Goal: Transaction & Acquisition: Book appointment/travel/reservation

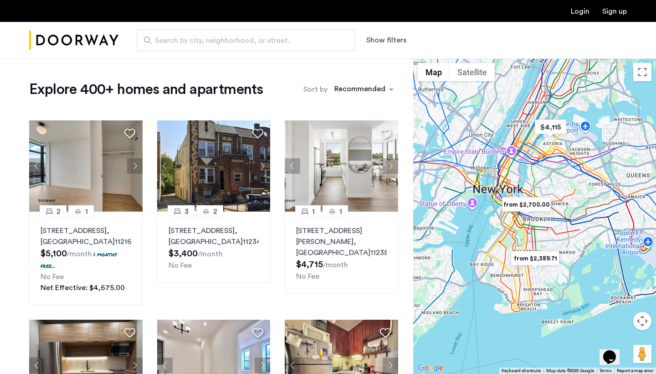
click at [385, 38] on button "Show filters" at bounding box center [386, 40] width 40 height 11
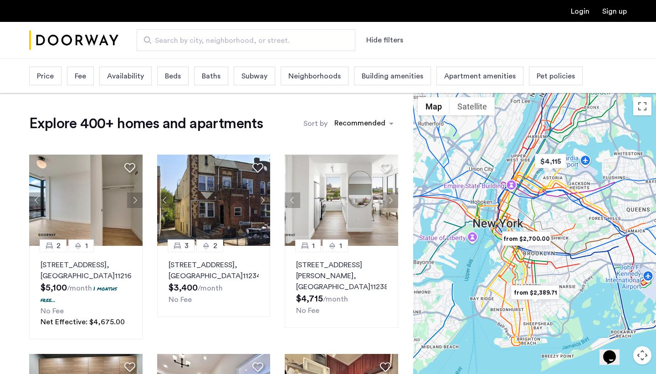
click at [52, 77] on span "Price" at bounding box center [45, 76] width 17 height 11
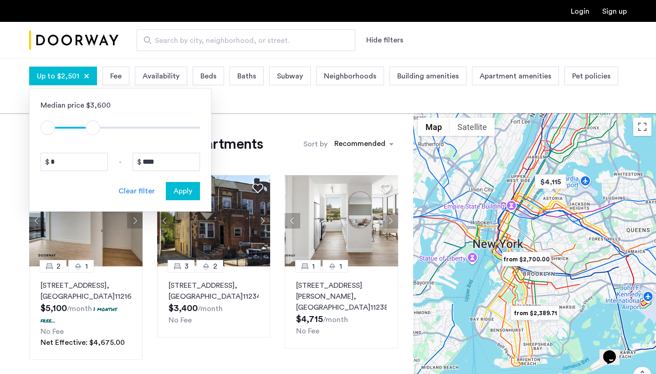
drag, startPoint x: 193, startPoint y: 128, endPoint x: 87, endPoint y: 120, distance: 106.9
click at [88, 121] on span "ngx-slider-max" at bounding box center [93, 127] width 15 height 15
drag, startPoint x: 159, startPoint y: 162, endPoint x: 145, endPoint y: 161, distance: 13.7
click at [145, 161] on input "****" at bounding box center [166, 162] width 67 height 18
type input "****"
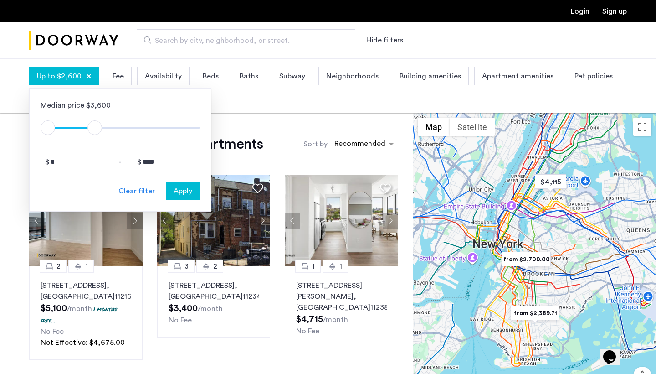
click at [183, 190] on span "Apply" at bounding box center [183, 191] width 19 height 11
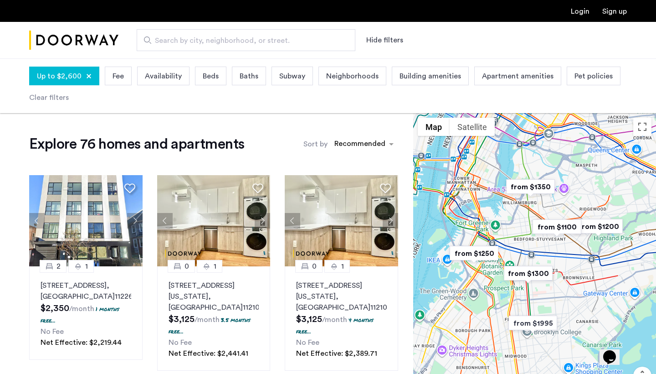
click at [173, 73] on span "Availability" at bounding box center [163, 76] width 37 height 11
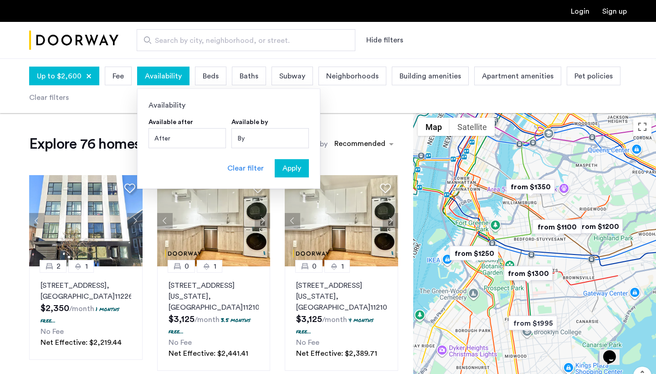
click at [261, 136] on div "By" at bounding box center [270, 138] width 77 height 20
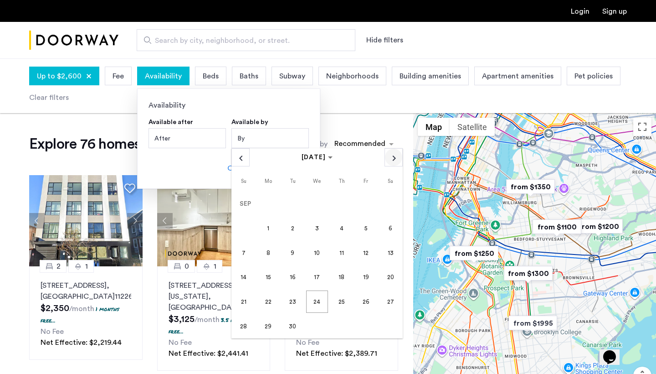
click at [390, 157] on span "Next month" at bounding box center [393, 157] width 17 height 17
click at [266, 229] on span "1" at bounding box center [268, 228] width 22 height 22
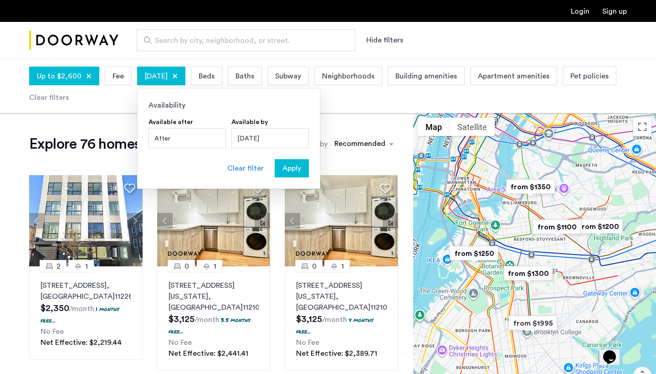
click at [290, 166] on span "Apply" at bounding box center [292, 168] width 19 height 11
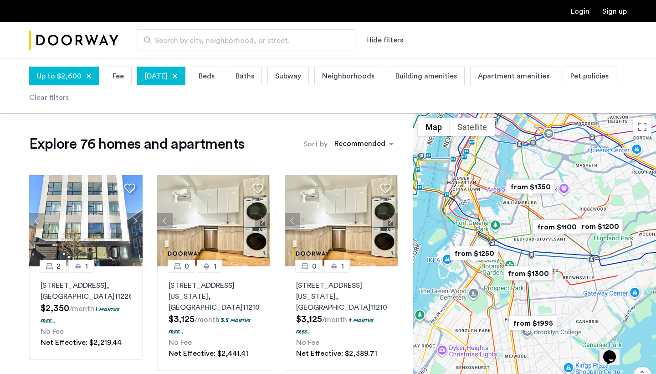
click at [215, 75] on span "Beds" at bounding box center [207, 76] width 16 height 11
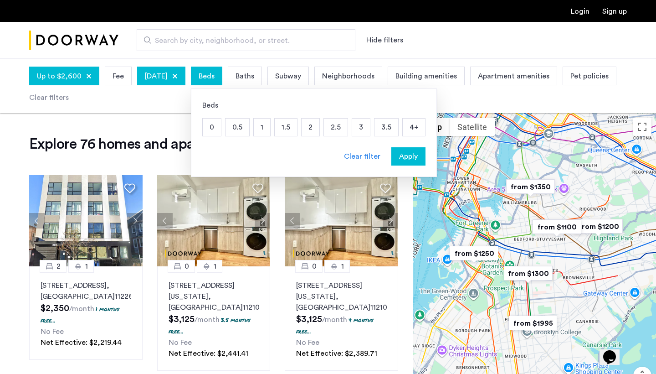
click at [320, 126] on p "2" at bounding box center [311, 127] width 18 height 17
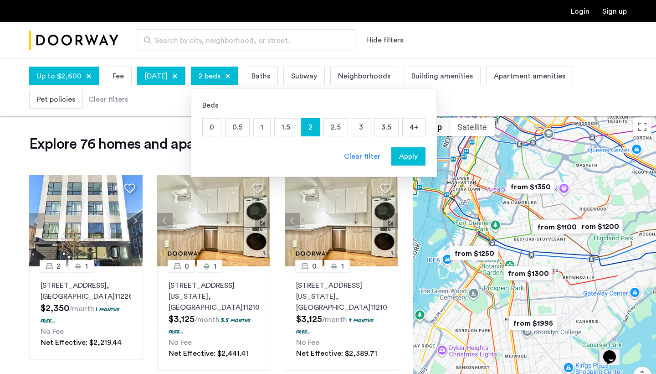
click at [370, 125] on p "3" at bounding box center [361, 127] width 18 height 17
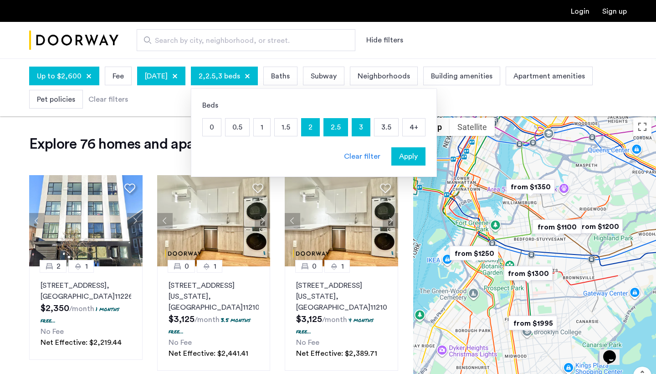
click at [418, 153] on span "Apply" at bounding box center [408, 156] width 19 height 11
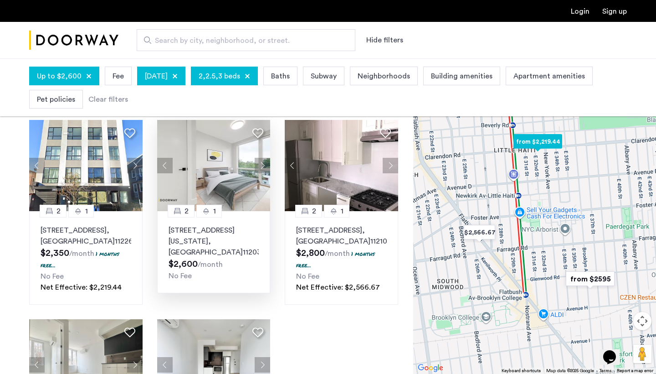
scroll to position [60, 0]
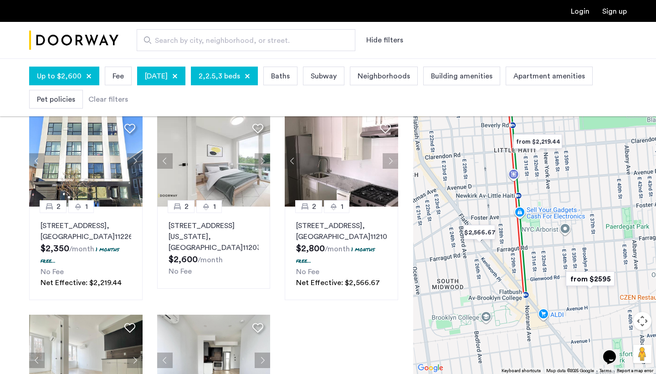
click at [641, 324] on button "Map camera controls" at bounding box center [643, 321] width 18 height 18
click at [623, 341] on div "Opens Chat This icon Opens the chat window." at bounding box center [615, 341] width 22 height 0
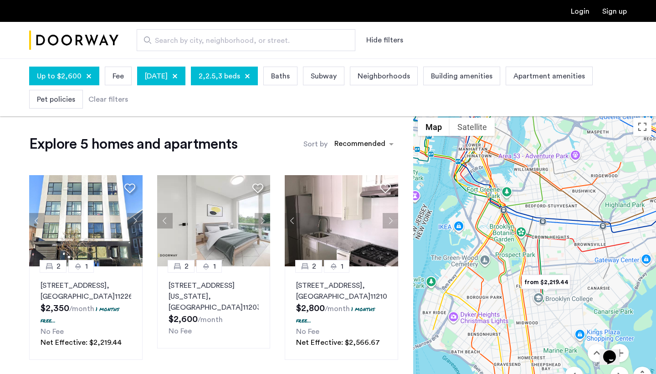
scroll to position [0, 0]
click at [250, 76] on div at bounding box center [247, 75] width 5 height 5
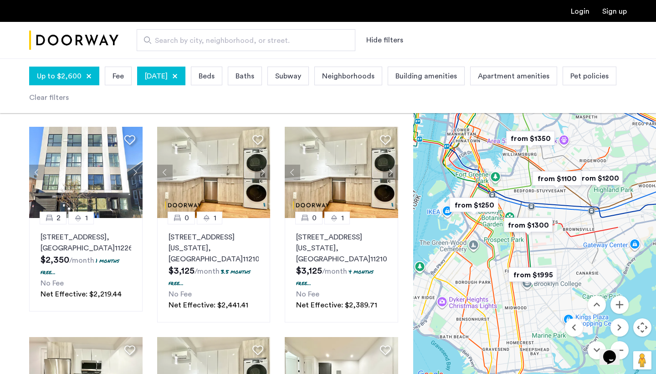
scroll to position [47, 0]
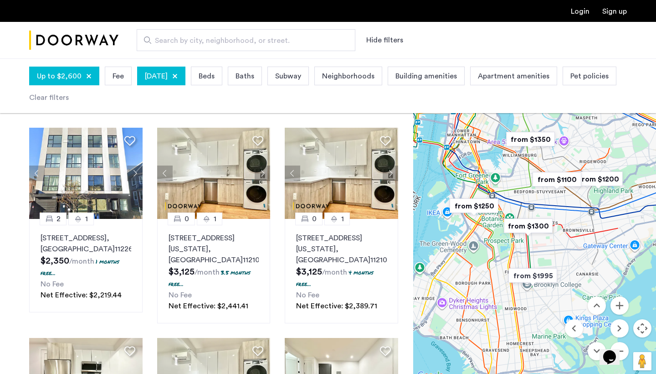
click at [523, 139] on img "from $1350" at bounding box center [531, 139] width 56 height 21
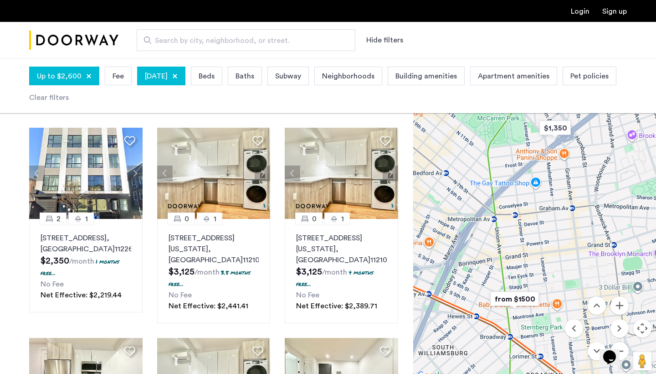
click at [523, 296] on img "from $1500" at bounding box center [515, 299] width 56 height 21
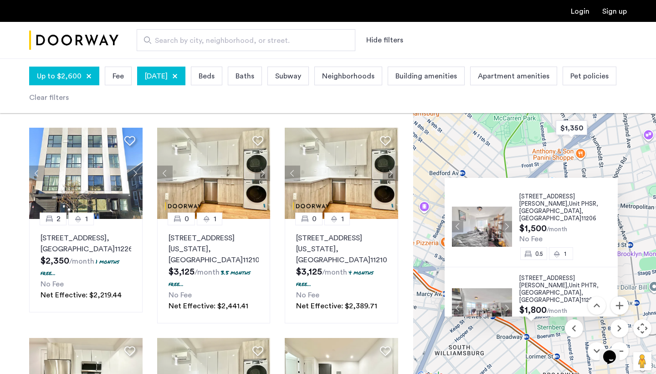
click at [489, 206] on img at bounding box center [482, 226] width 60 height 40
click at [480, 288] on img at bounding box center [482, 308] width 60 height 40
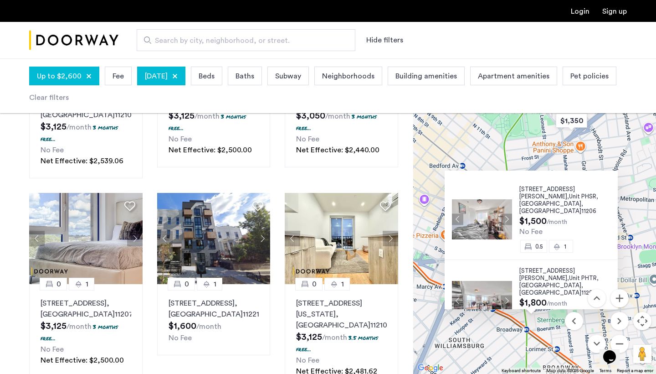
scroll to position [639, 0]
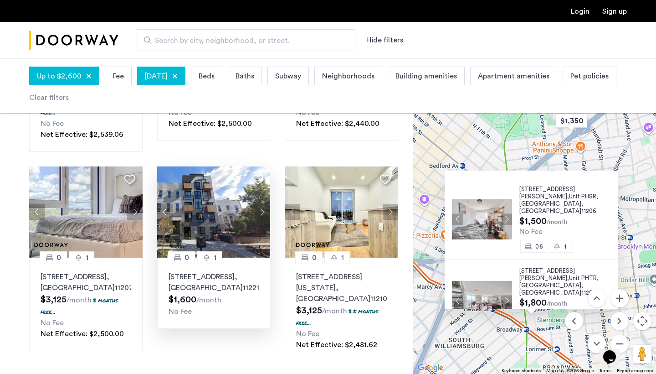
click at [225, 279] on p "[STREET_ADDRESS]" at bounding box center [214, 282] width 91 height 22
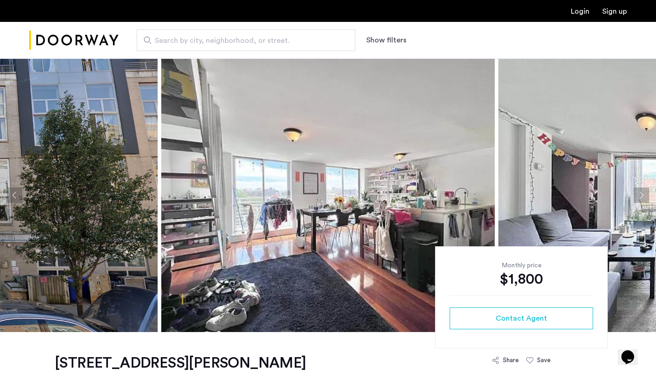
click at [400, 184] on img at bounding box center [328, 194] width 334 height 273
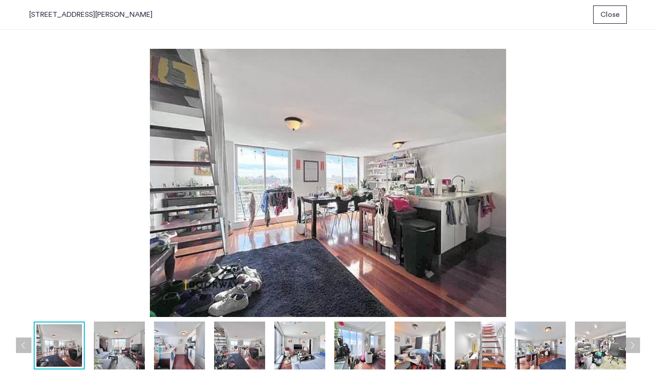
click at [173, 356] on img at bounding box center [179, 345] width 51 height 48
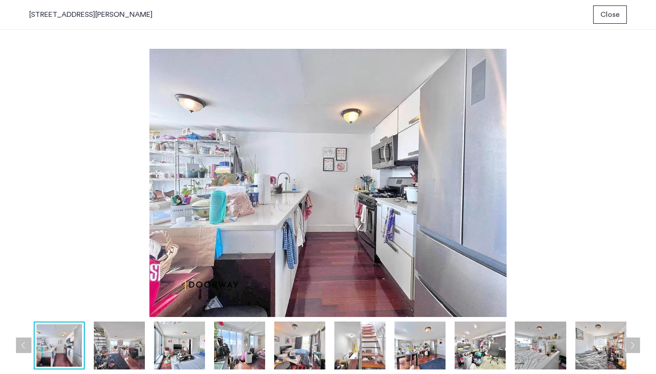
click at [245, 343] on img at bounding box center [239, 345] width 51 height 48
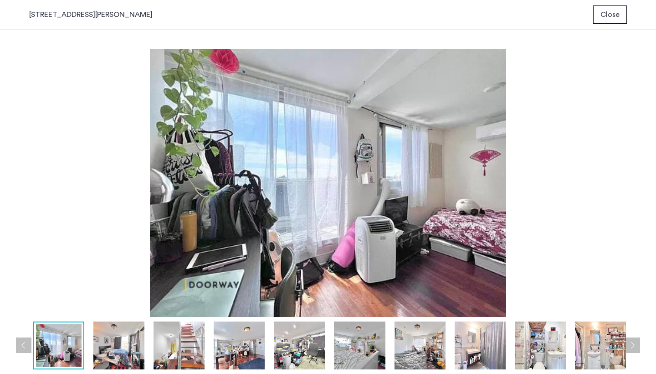
click at [301, 341] on img at bounding box center [299, 345] width 51 height 48
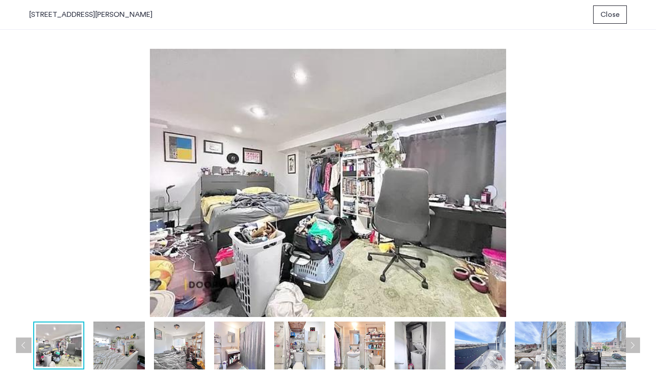
click at [357, 337] on img at bounding box center [360, 345] width 51 height 48
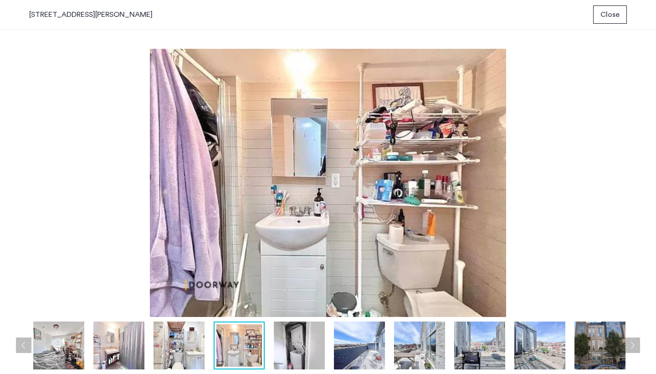
click at [433, 343] on img at bounding box center [419, 345] width 51 height 48
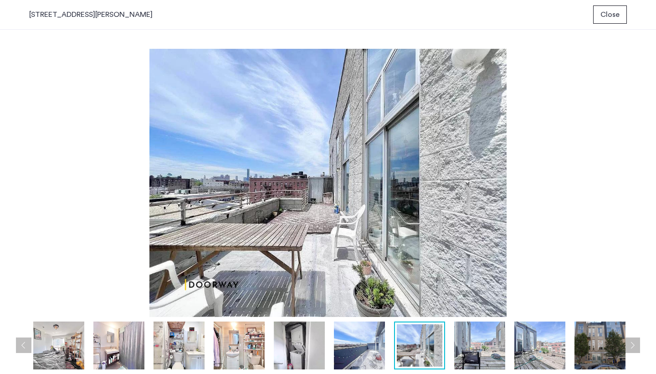
click at [492, 345] on img at bounding box center [479, 345] width 51 height 48
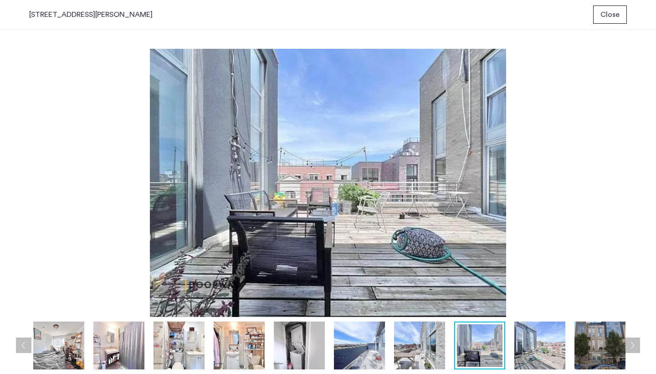
click at [547, 349] on img at bounding box center [540, 345] width 51 height 48
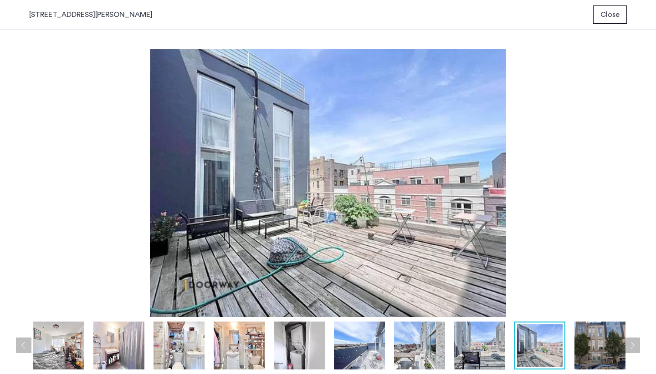
click at [599, 348] on img at bounding box center [600, 345] width 51 height 48
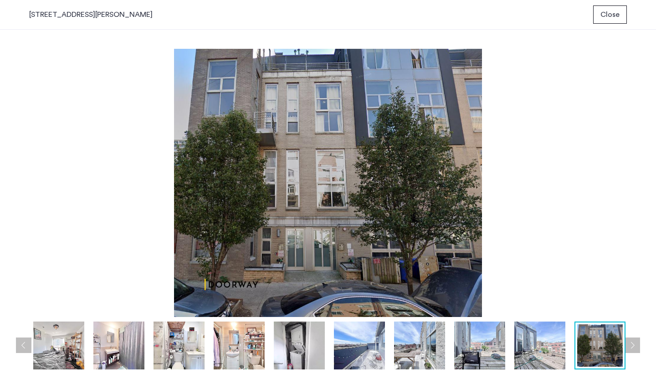
click at [634, 346] on button "Next apartment" at bounding box center [632, 344] width 15 height 15
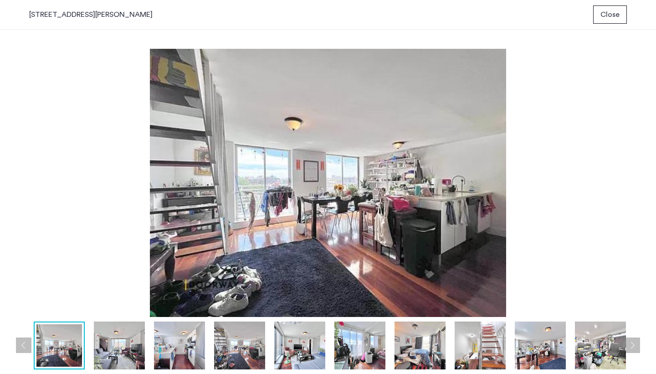
click at [617, 12] on span "Close" at bounding box center [610, 14] width 19 height 11
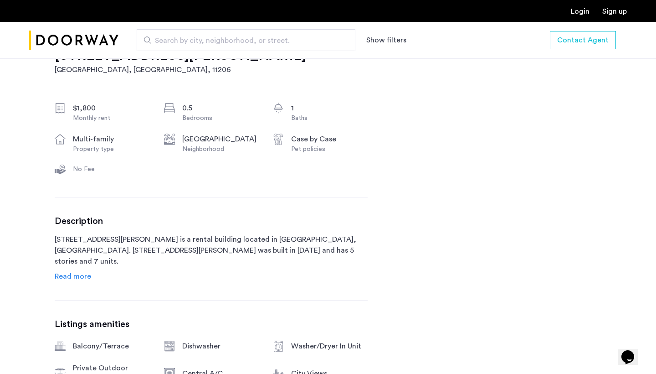
scroll to position [309, 0]
click at [64, 278] on span "Read more" at bounding box center [73, 275] width 36 height 7
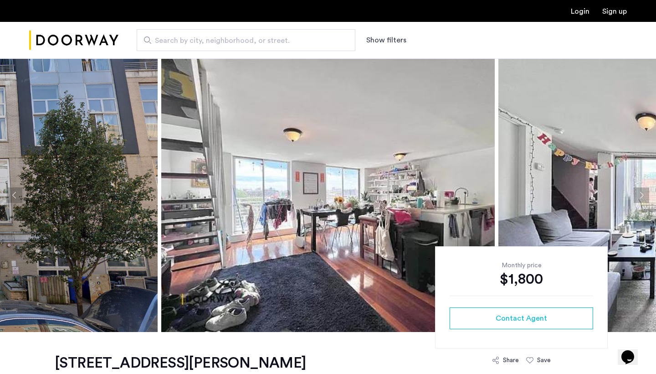
scroll to position [0, 0]
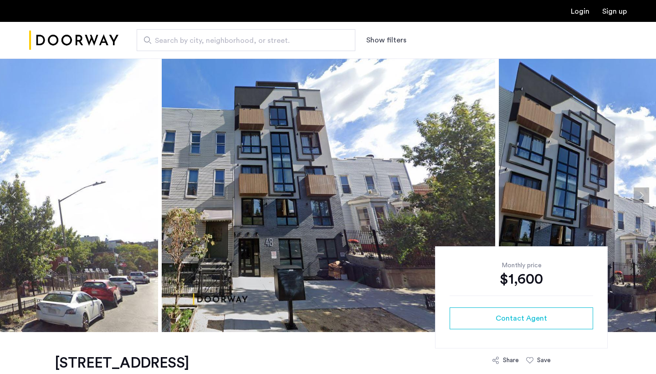
click at [334, 202] on img at bounding box center [329, 194] width 334 height 273
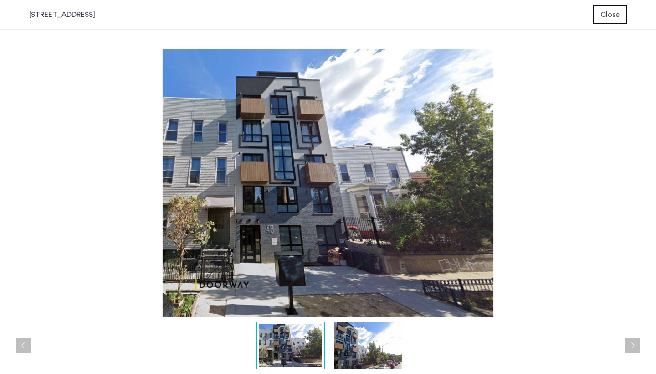
click at [605, 14] on span "Close" at bounding box center [610, 14] width 19 height 11
